Goal: Task Accomplishment & Management: Manage account settings

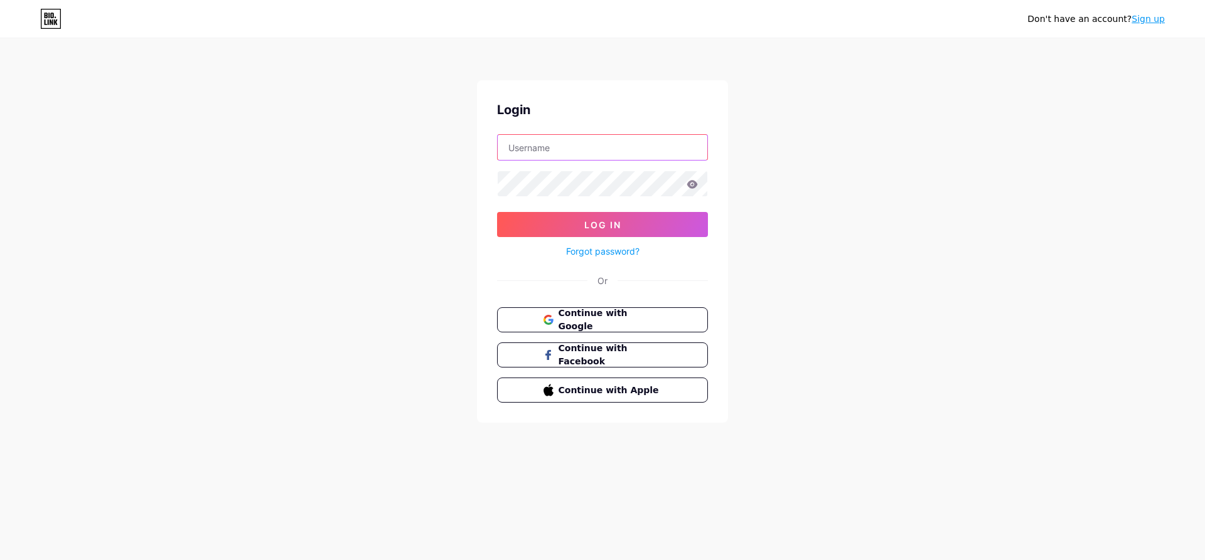
click at [596, 154] on input "text" at bounding box center [603, 147] width 210 height 25
type input "[EMAIL_ADDRESS][DOMAIN_NAME]"
click at [497, 212] on button "Log In" at bounding box center [602, 224] width 211 height 25
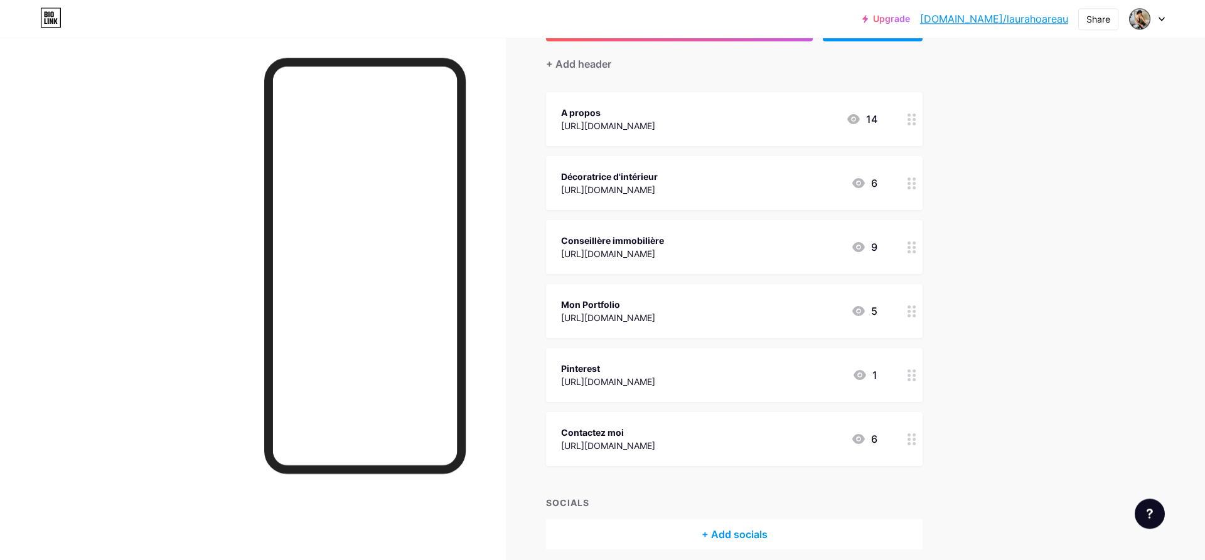
scroll to position [93, 0]
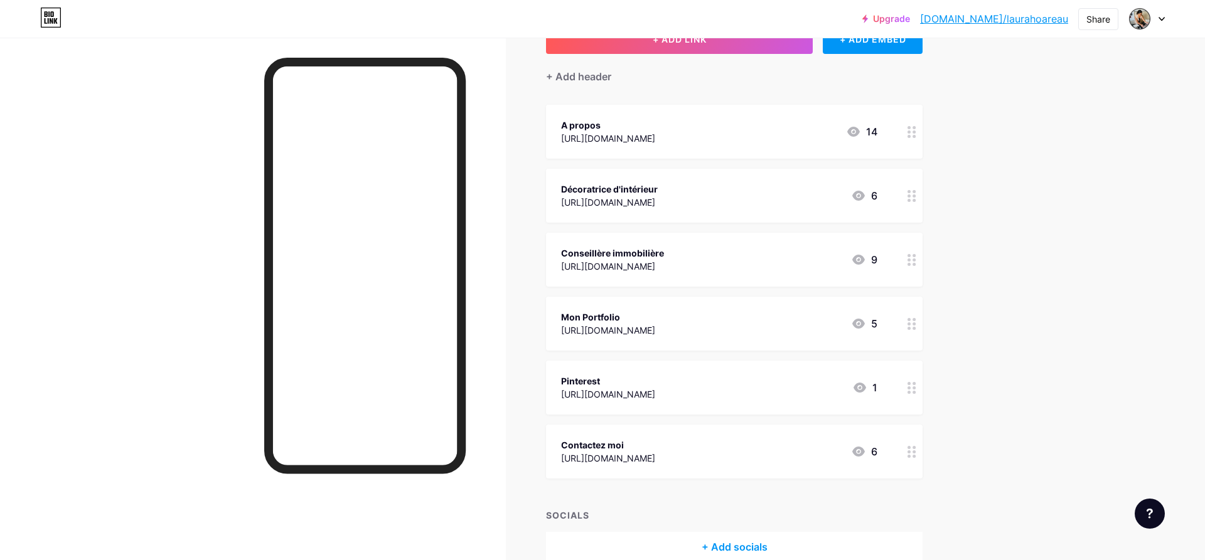
click at [916, 132] on icon at bounding box center [911, 132] width 9 height 12
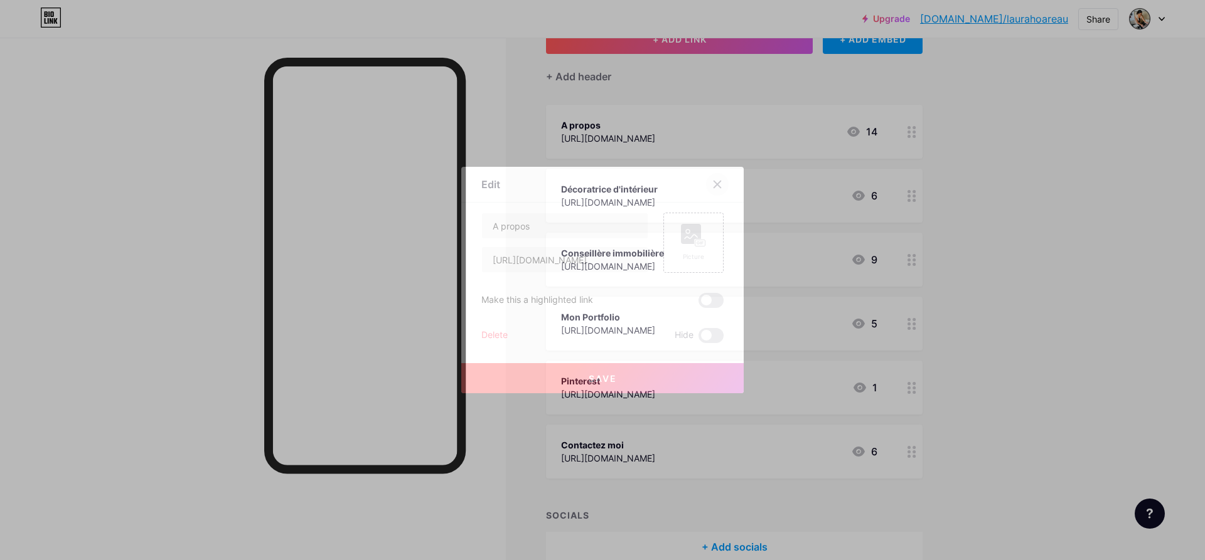
click at [711, 182] on div at bounding box center [717, 184] width 23 height 23
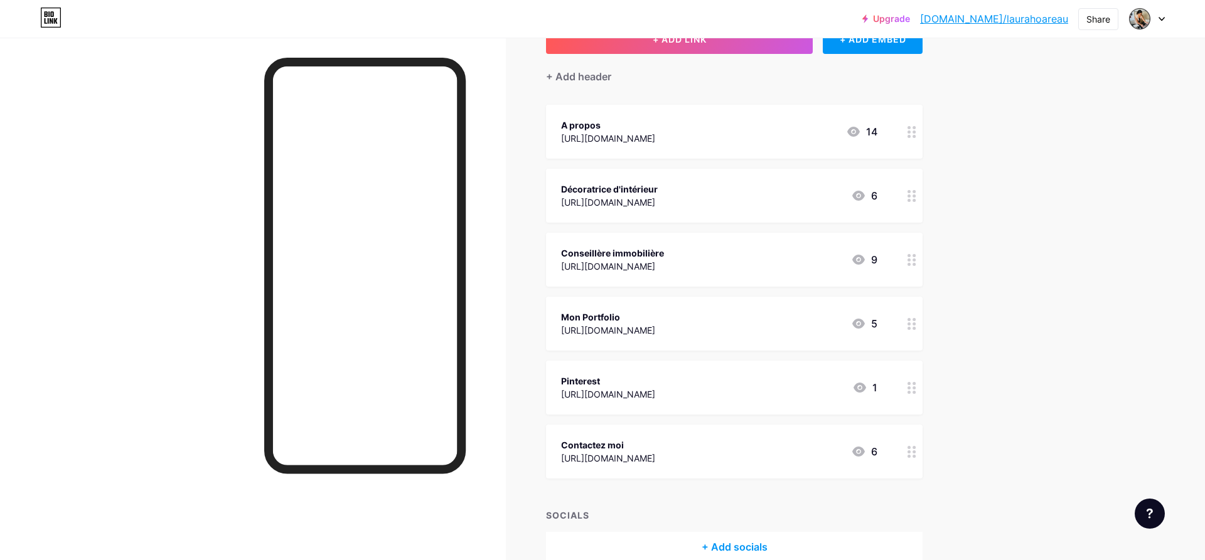
click at [1119, 388] on div "Upgrade [DOMAIN_NAME]/laurah... [DOMAIN_NAME]/[PERSON_NAME] Switch accounts [PE…" at bounding box center [602, 266] width 1205 height 718
click at [852, 452] on icon at bounding box center [858, 451] width 15 height 15
click at [709, 182] on div at bounding box center [717, 184] width 23 height 23
click at [861, 453] on icon at bounding box center [858, 452] width 13 height 10
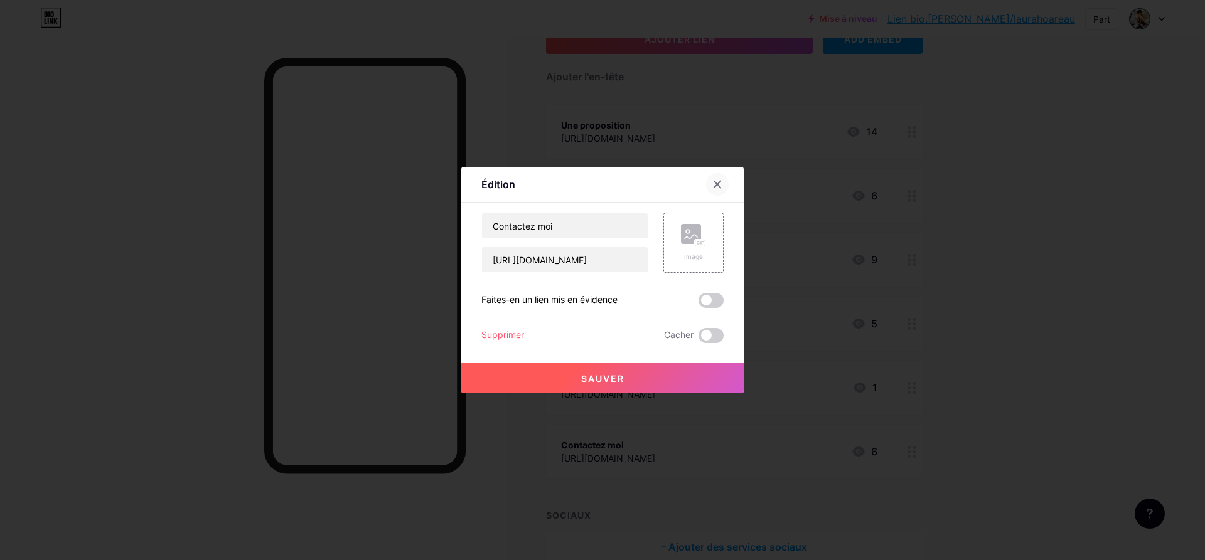
click at [717, 185] on icon at bounding box center [717, 184] width 10 height 10
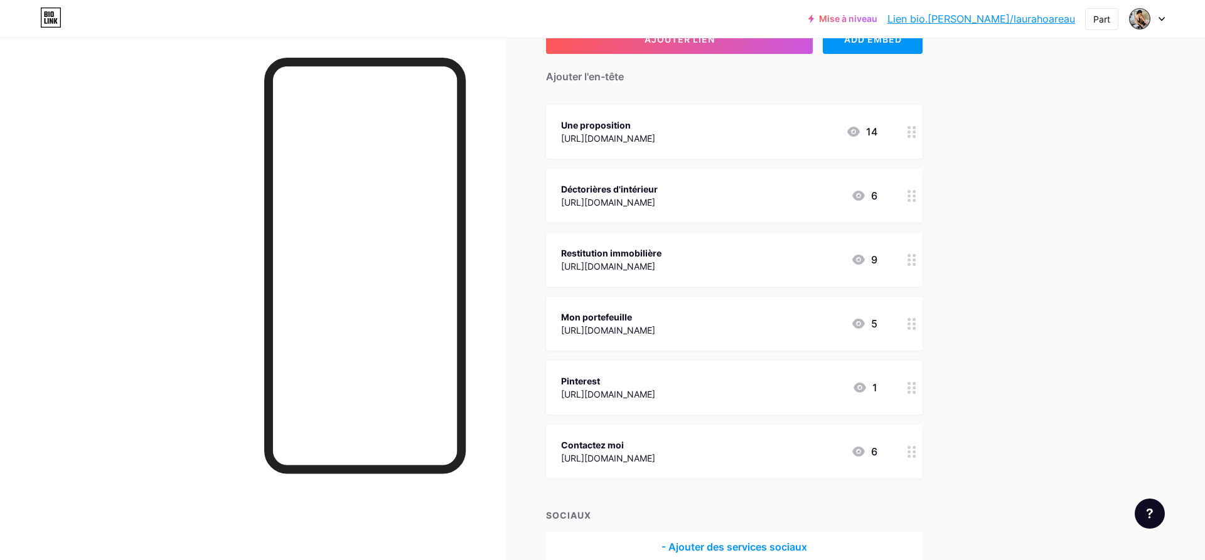
click at [857, 260] on icon at bounding box center [858, 259] width 15 height 15
click at [714, 334] on span at bounding box center [710, 335] width 25 height 15
click at [698, 339] on input "checkbox" at bounding box center [698, 339] width 0 height 0
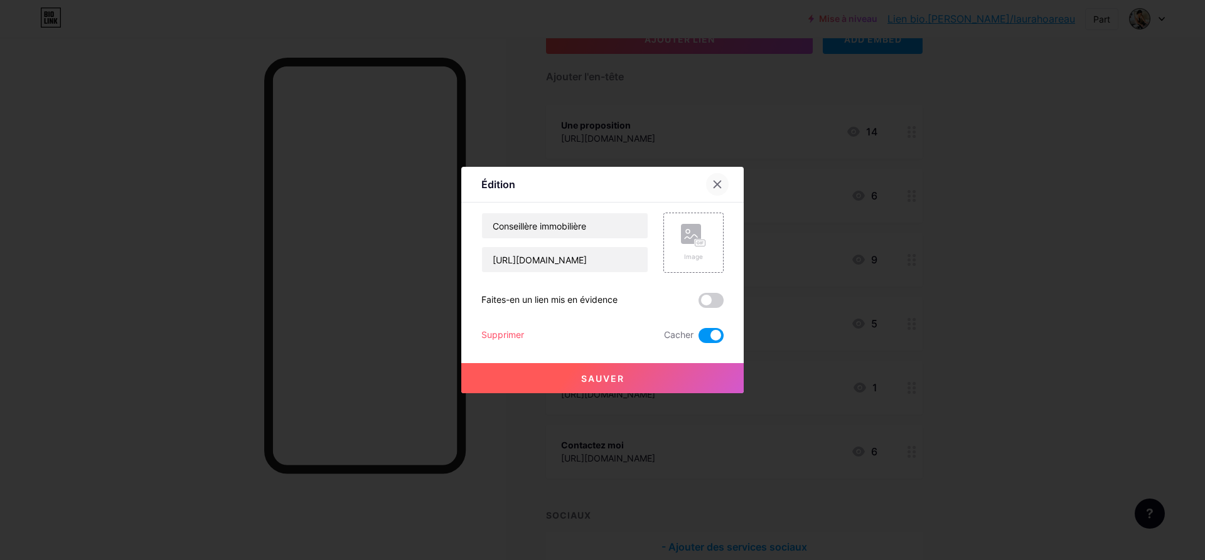
click at [721, 183] on icon at bounding box center [717, 184] width 10 height 10
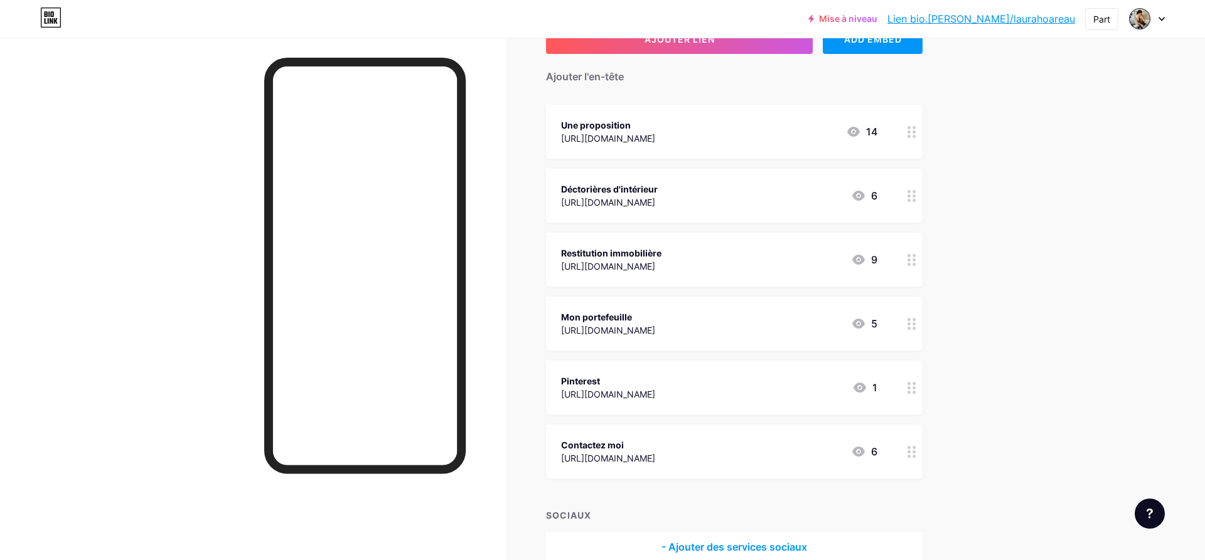
click at [860, 193] on icon at bounding box center [858, 196] width 13 height 10
click at [715, 334] on span at bounding box center [710, 335] width 25 height 15
click at [698, 339] on input "checkbox" at bounding box center [698, 339] width 0 height 0
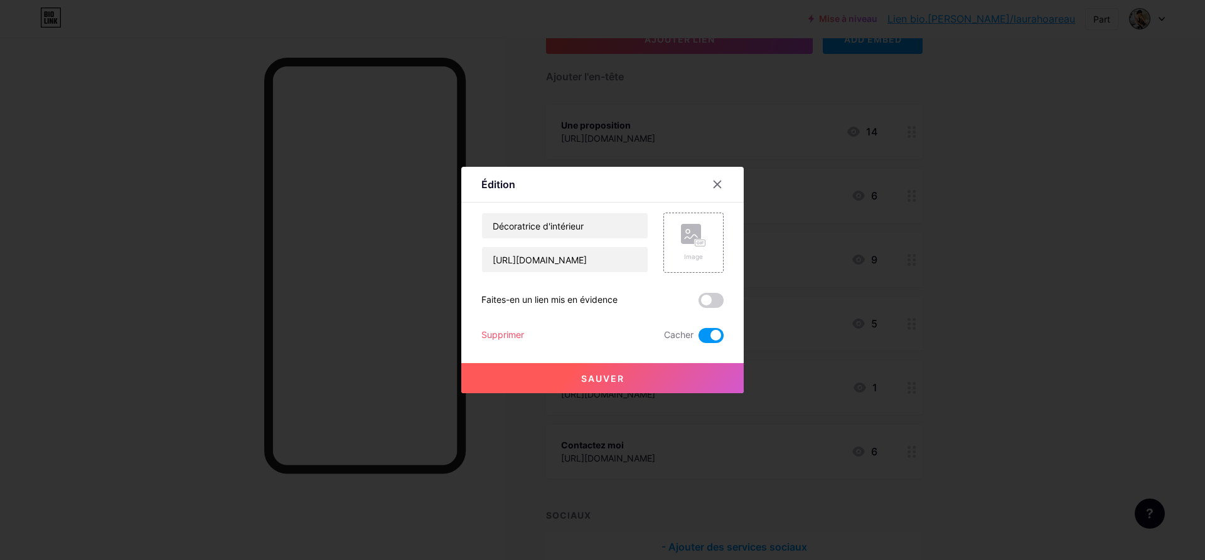
click at [1091, 240] on div at bounding box center [602, 280] width 1205 height 560
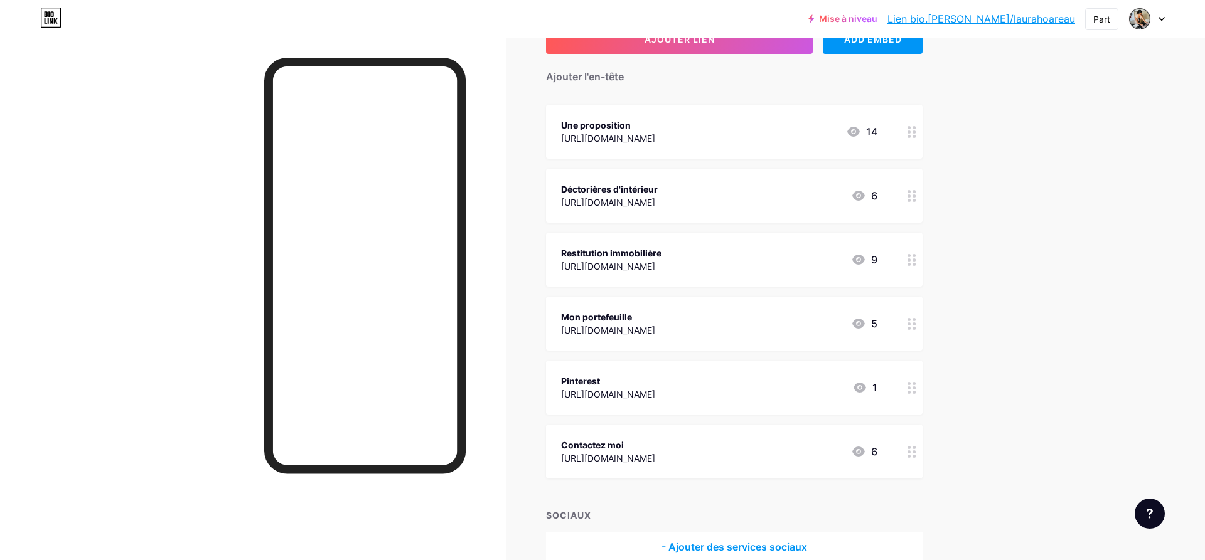
click at [655, 137] on div "[URL][DOMAIN_NAME]" at bounding box center [608, 138] width 94 height 13
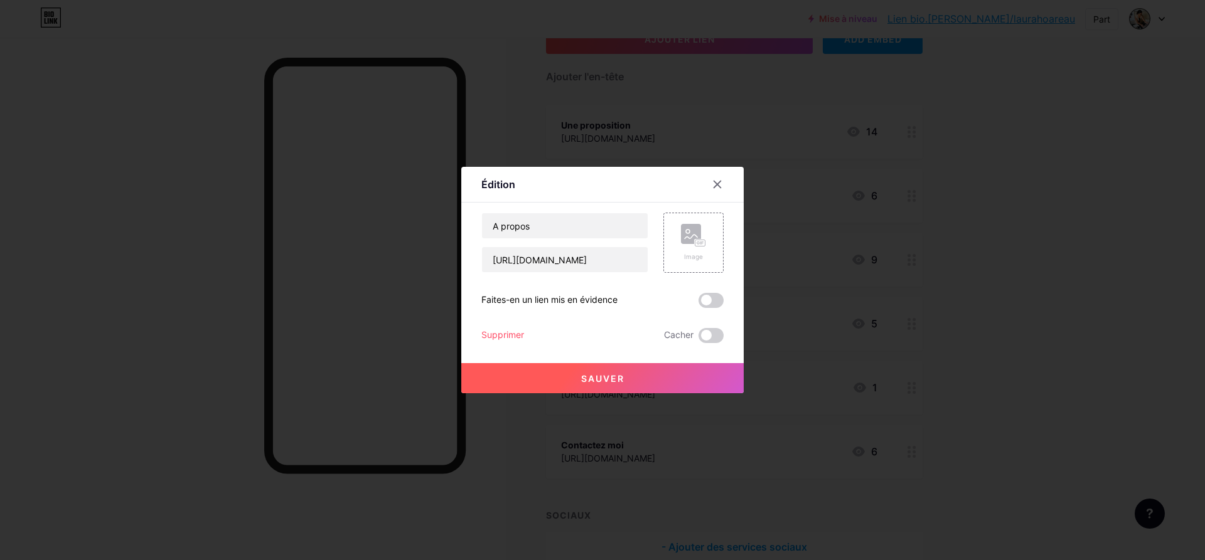
click at [1059, 197] on div at bounding box center [602, 280] width 1205 height 560
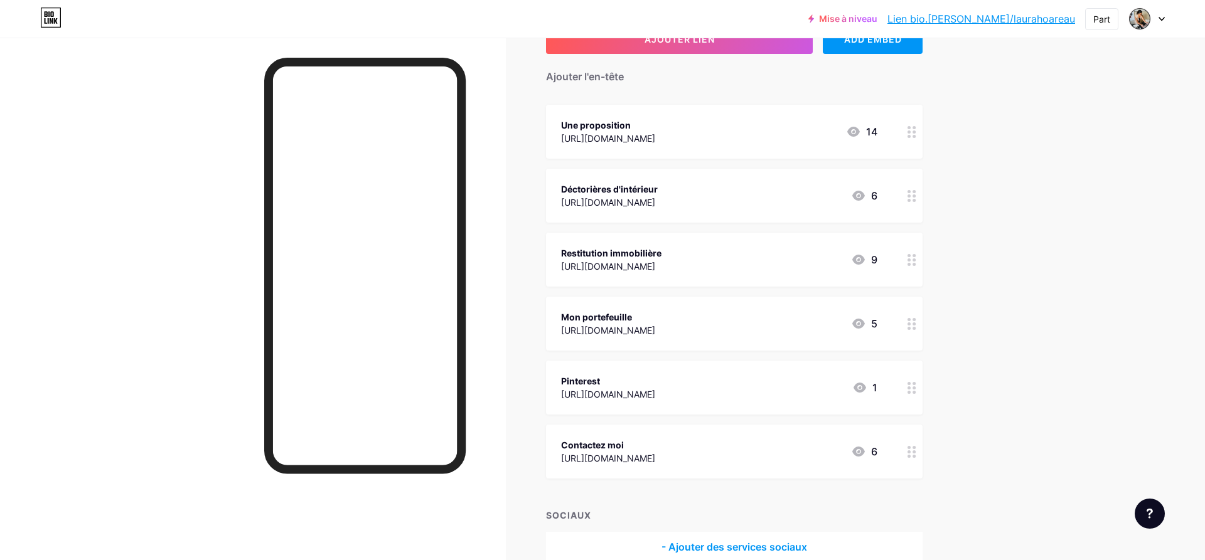
click at [855, 133] on icon at bounding box center [853, 132] width 13 height 10
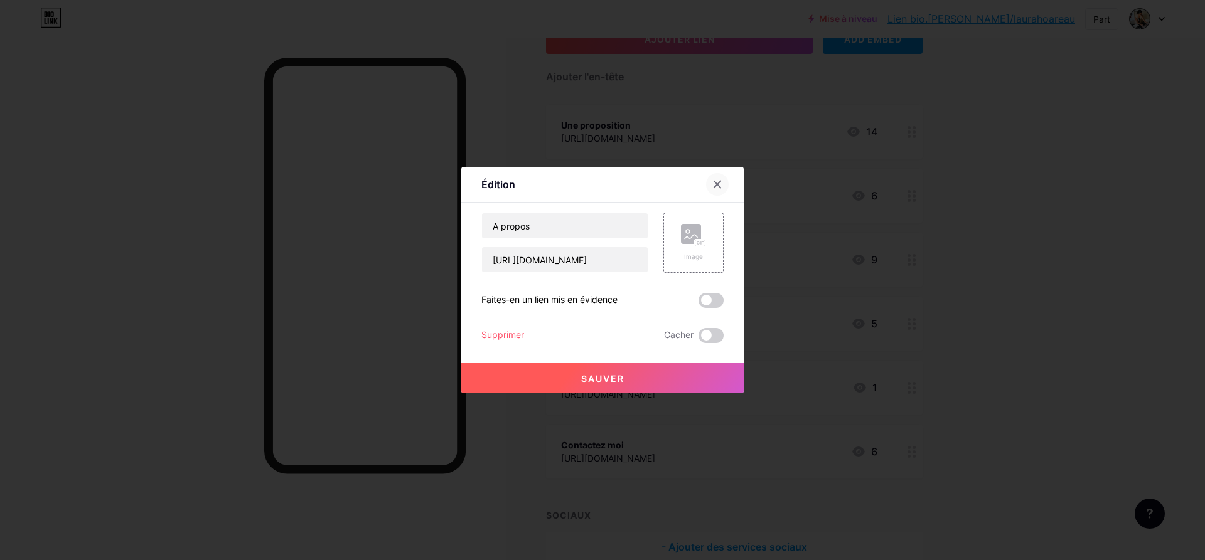
click at [713, 181] on icon at bounding box center [717, 184] width 10 height 10
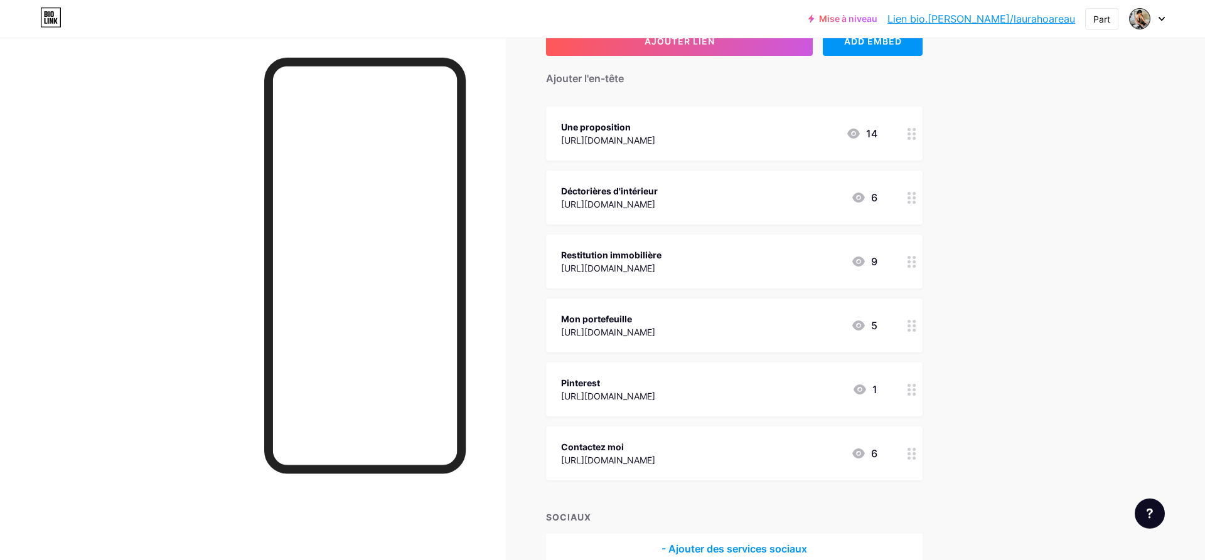
scroll to position [0, 0]
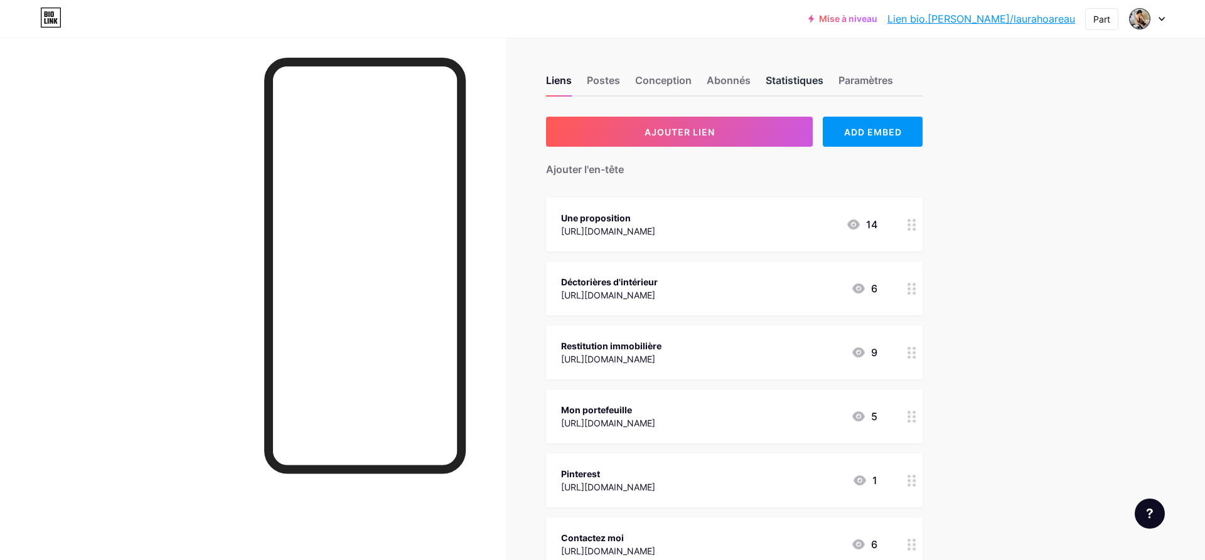
click at [774, 80] on div "Statistiques" at bounding box center [795, 84] width 58 height 23
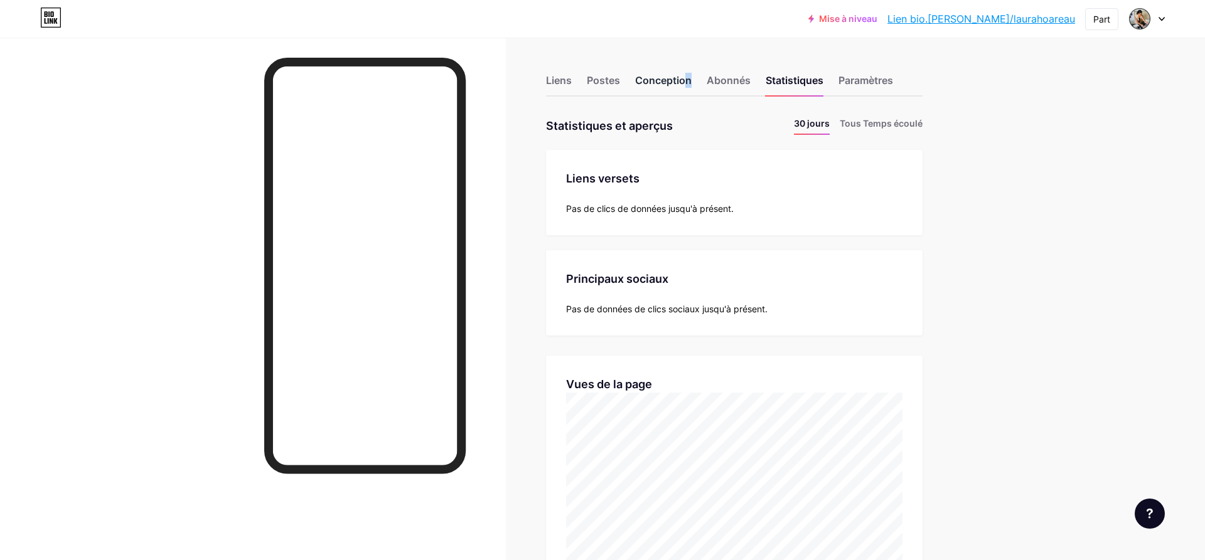
click at [652, 84] on div "Conception" at bounding box center [663, 84] width 56 height 23
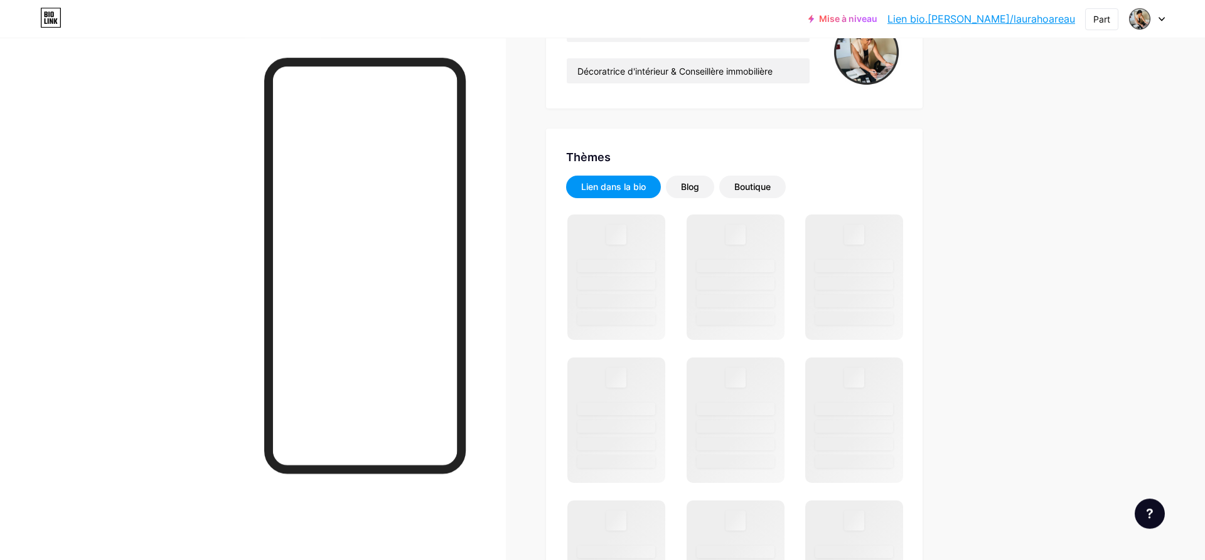
scroll to position [256, 0]
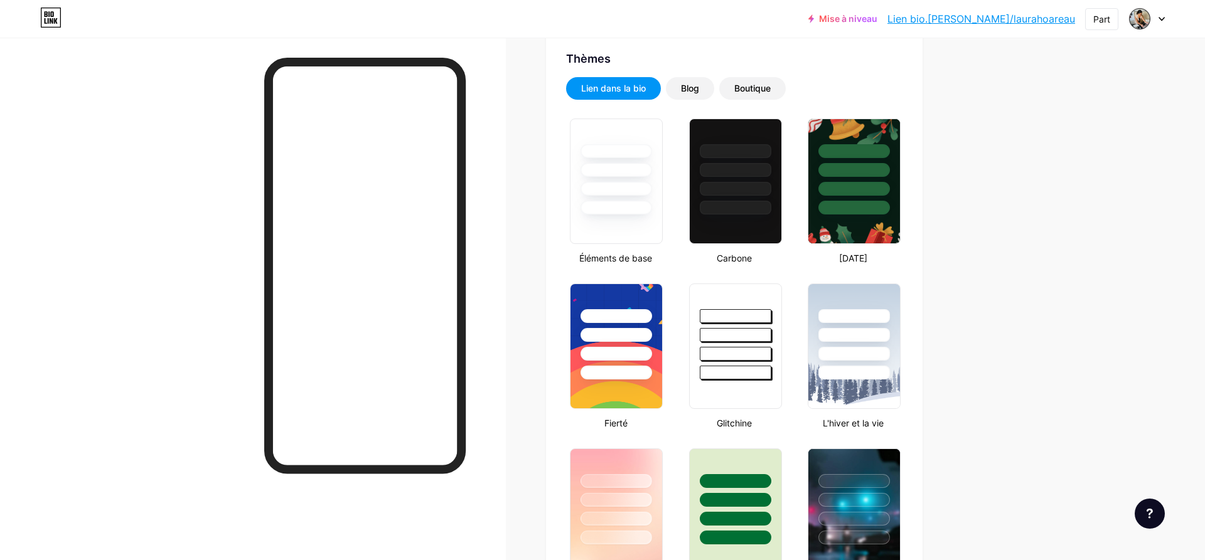
type input "#000000"
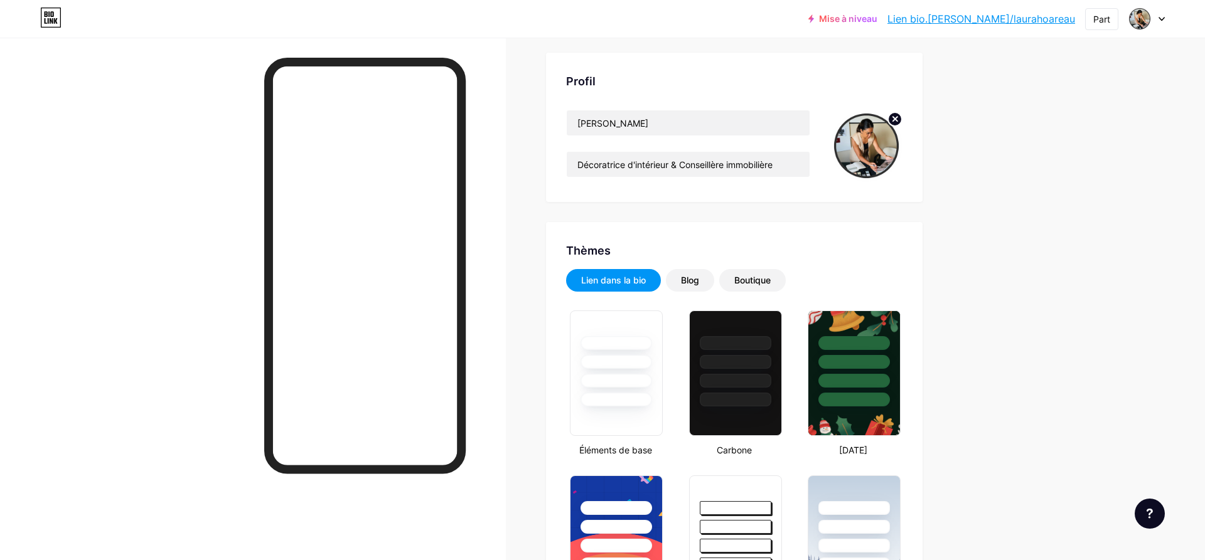
scroll to position [0, 0]
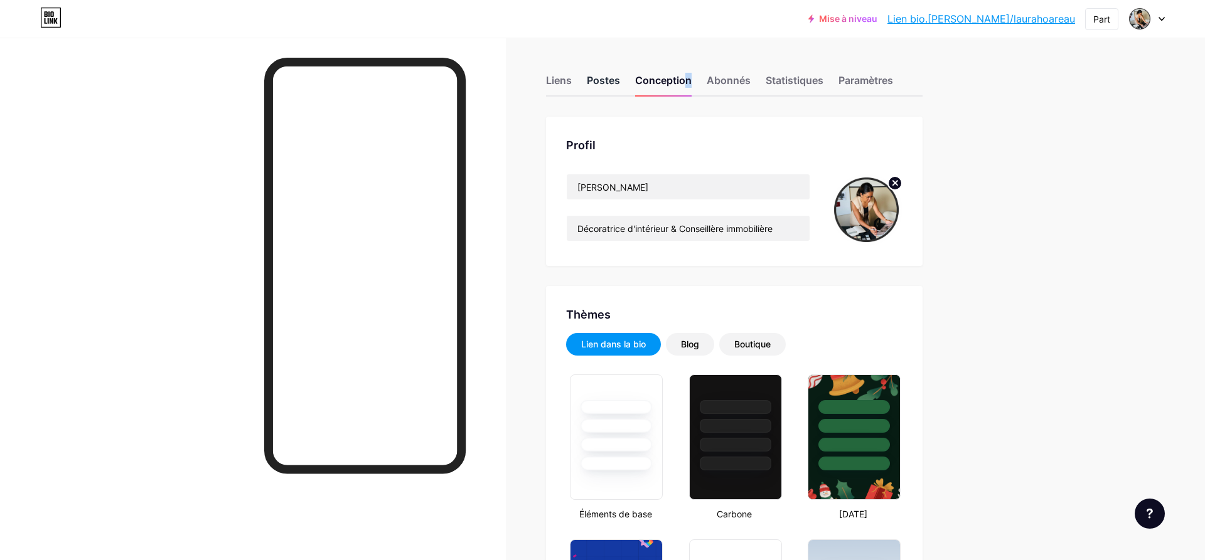
click at [602, 84] on div "Postes" at bounding box center [603, 84] width 33 height 23
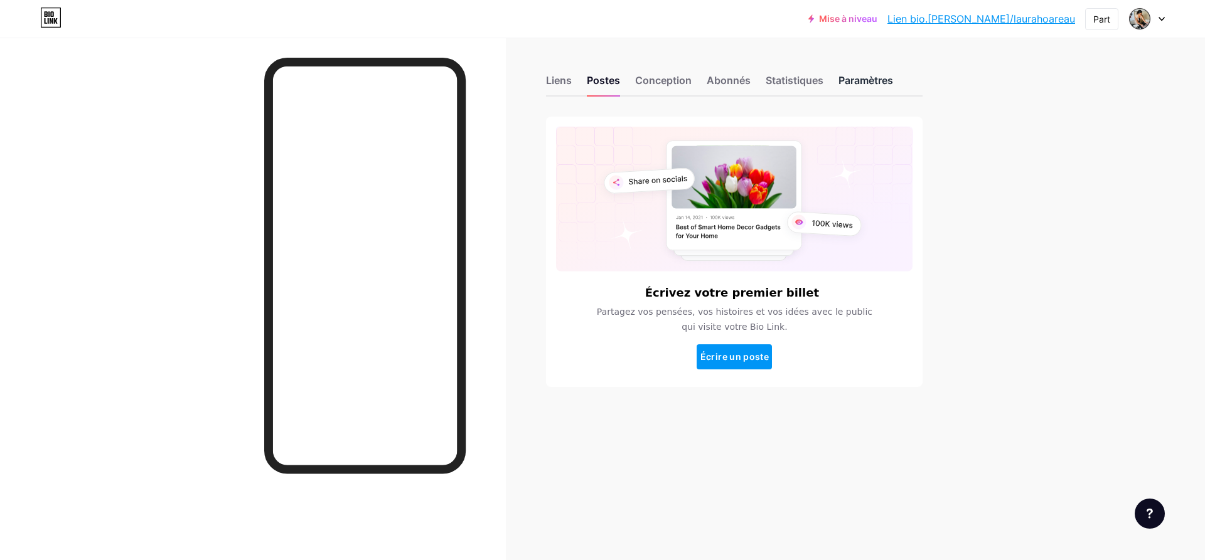
click at [872, 77] on div "Paramètres" at bounding box center [865, 84] width 55 height 23
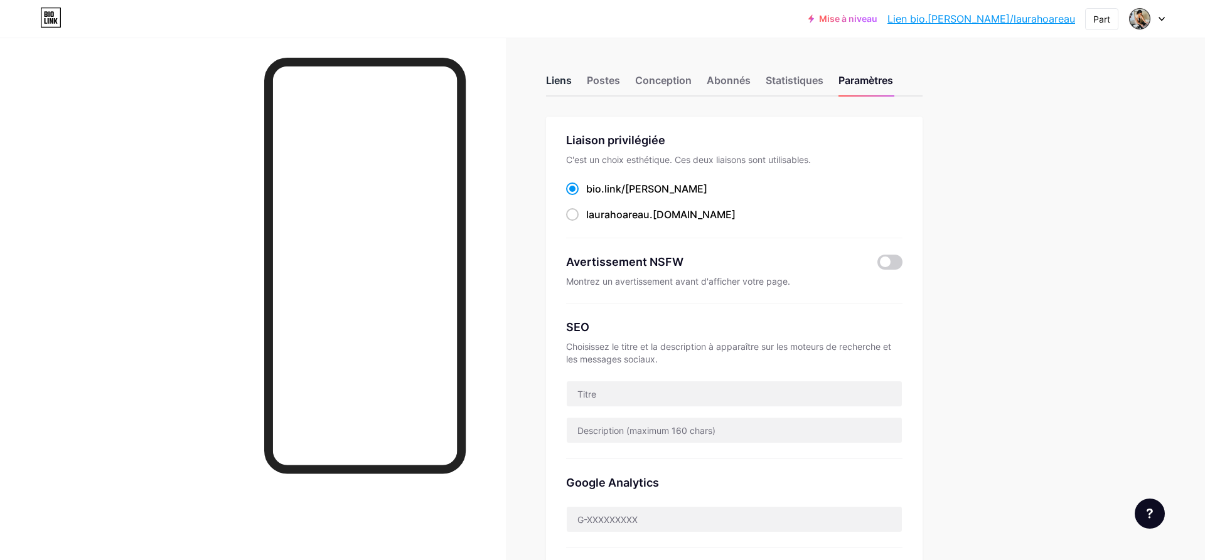
click at [558, 83] on div "Liens" at bounding box center [559, 84] width 26 height 23
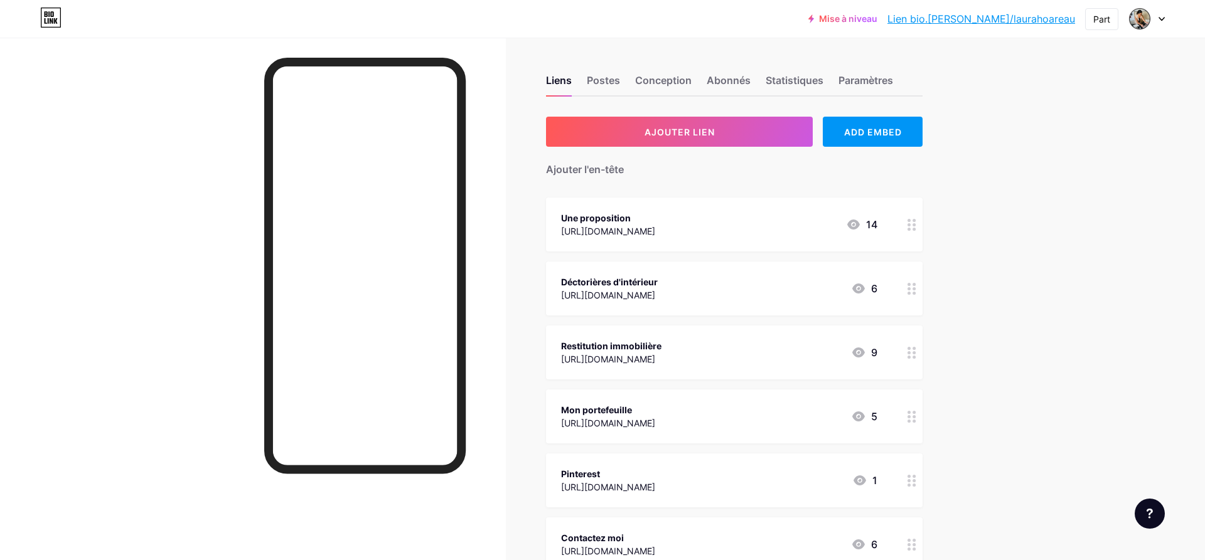
click at [909, 230] on div at bounding box center [911, 225] width 21 height 54
click at [720, 181] on icon at bounding box center [717, 184] width 7 height 7
click at [869, 226] on div "14" at bounding box center [861, 224] width 31 height 15
click at [714, 185] on icon at bounding box center [717, 184] width 10 height 10
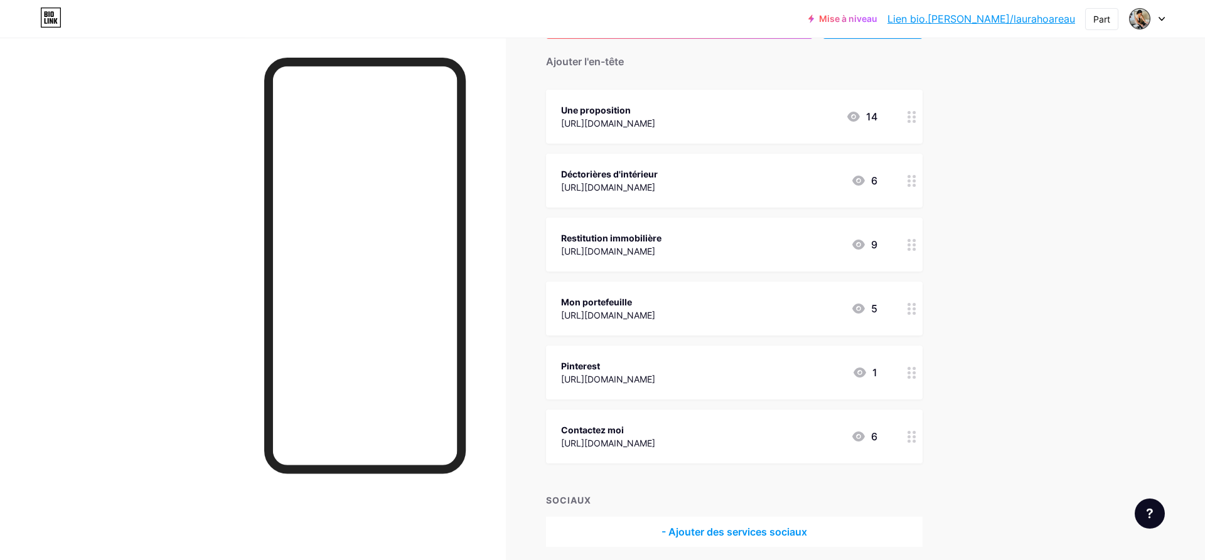
scroll to position [157, 0]
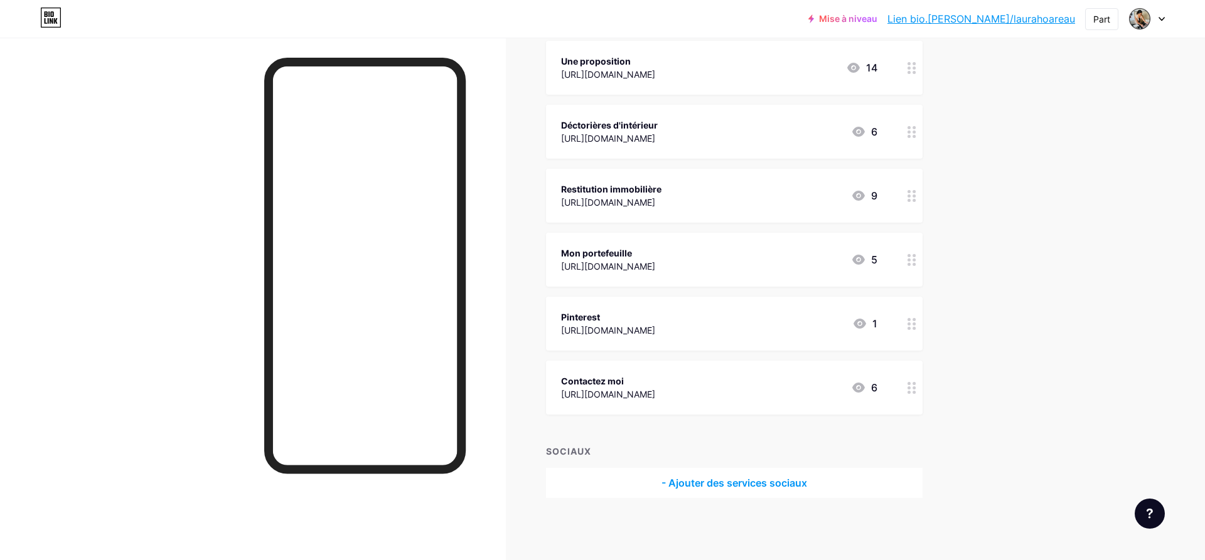
click at [655, 332] on div "[URL][DOMAIN_NAME]" at bounding box center [608, 330] width 94 height 13
click at [716, 187] on icon at bounding box center [717, 184] width 10 height 10
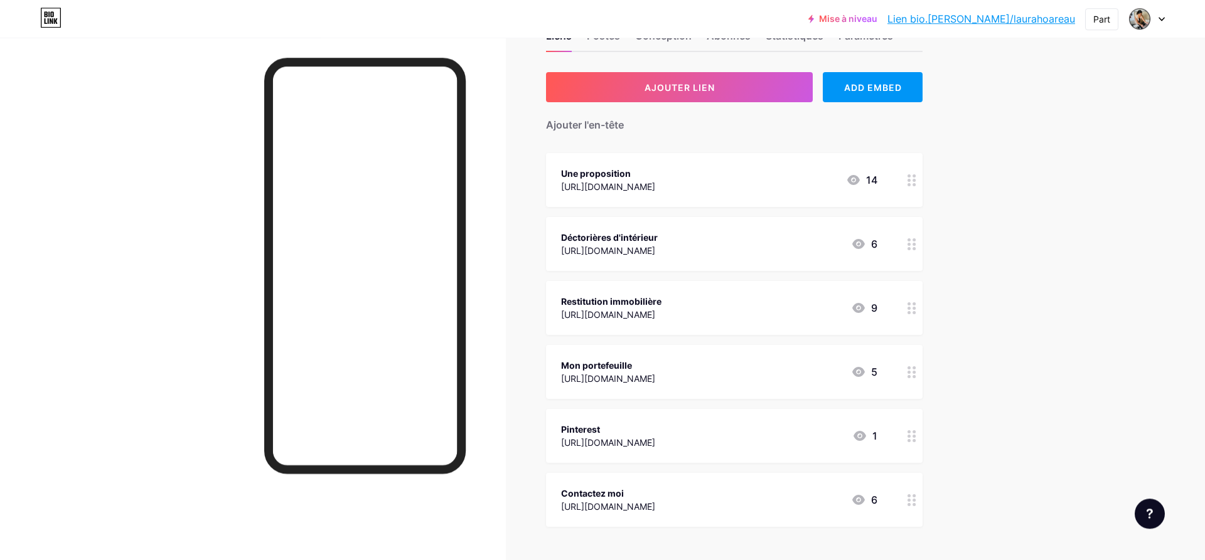
scroll to position [0, 0]
